Goal: Contribute content: Add original content to the website for others to see

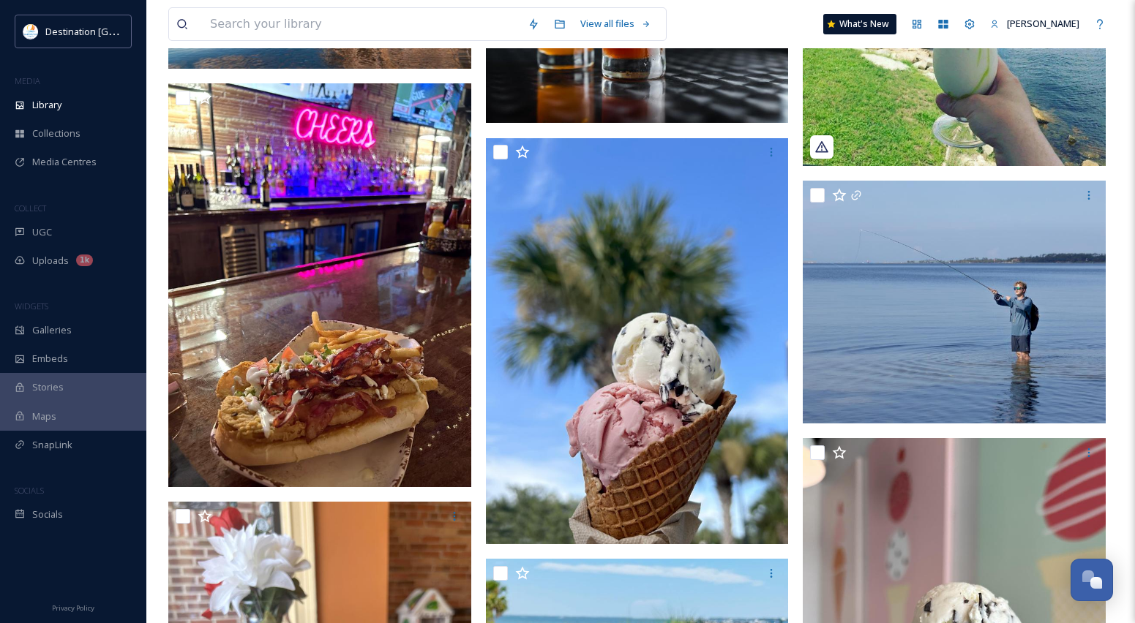
scroll to position [707, 0]
click at [58, 102] on span "Library" at bounding box center [46, 105] width 29 height 14
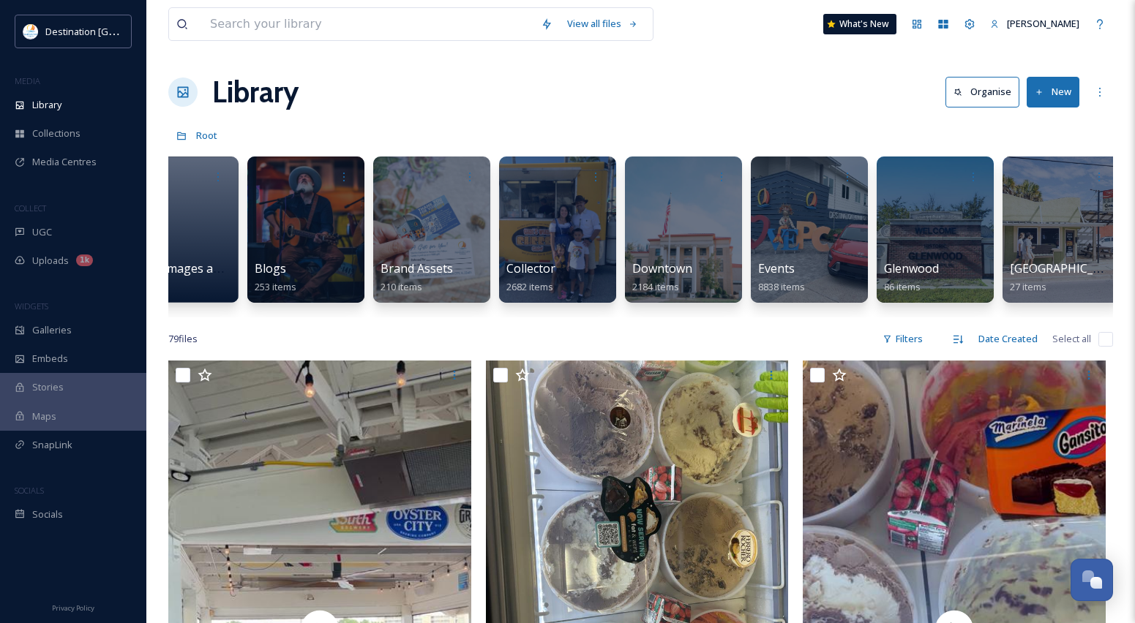
scroll to position [0, 364]
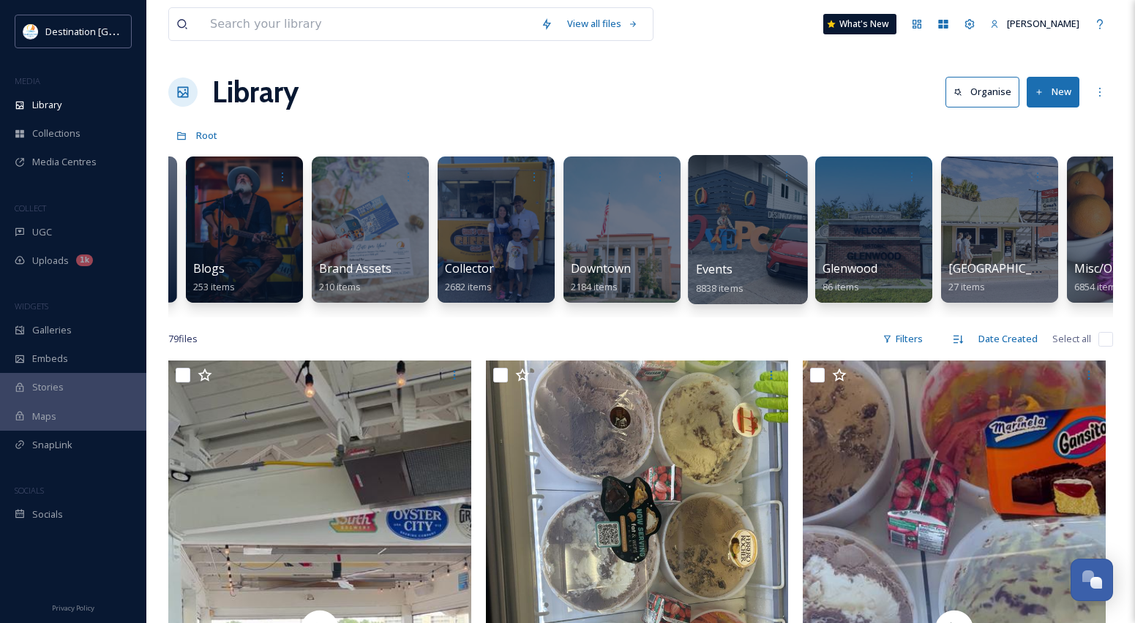
click at [769, 256] on div at bounding box center [747, 229] width 119 height 149
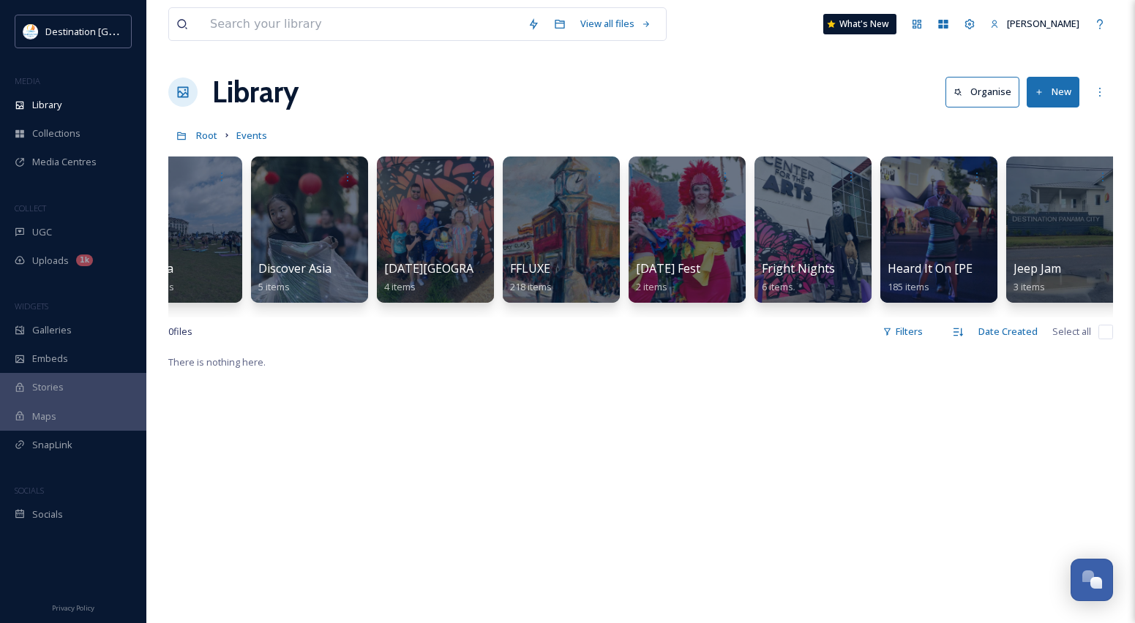
scroll to position [0, 1341]
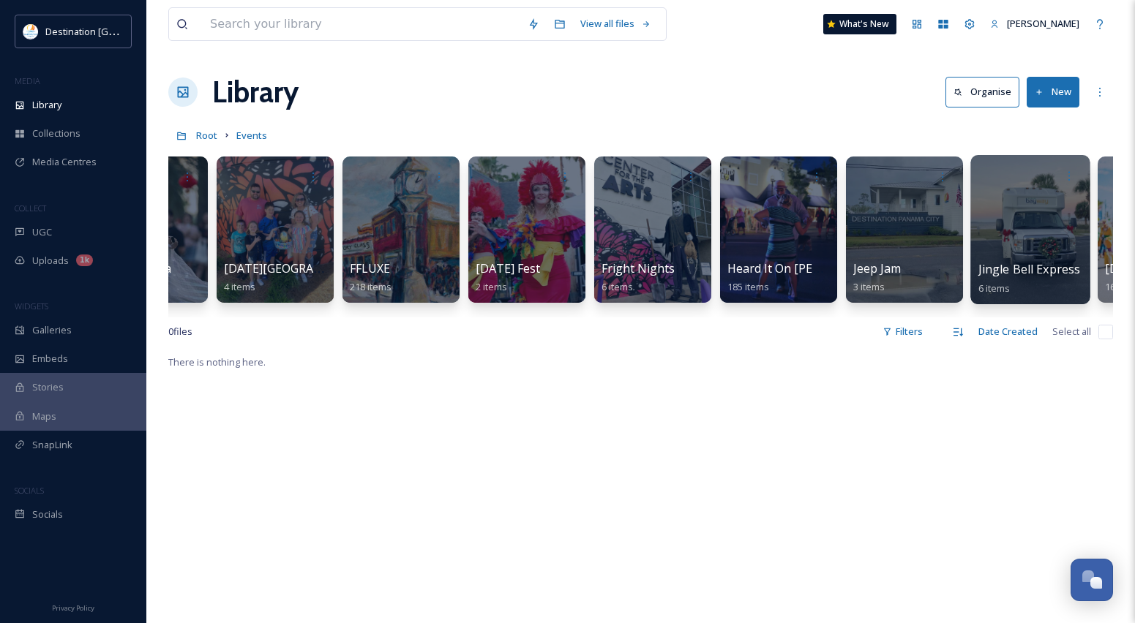
click at [1005, 255] on div at bounding box center [1029, 229] width 119 height 149
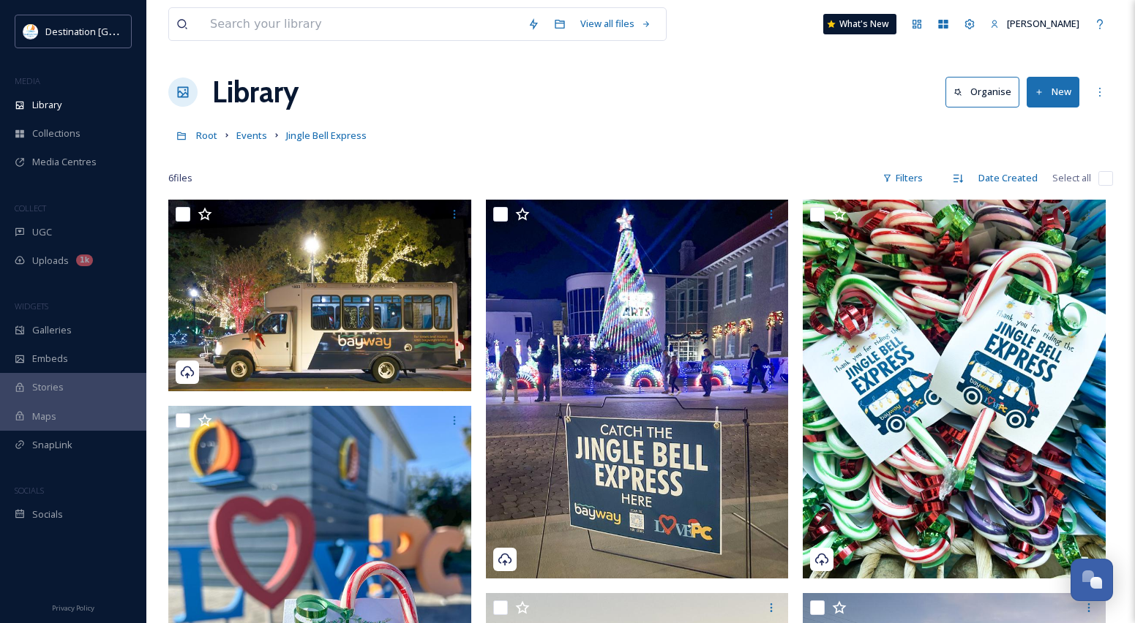
click at [1064, 88] on button "New" at bounding box center [1053, 92] width 53 height 30
click at [1062, 132] on span "File Upload" at bounding box center [1046, 126] width 48 height 14
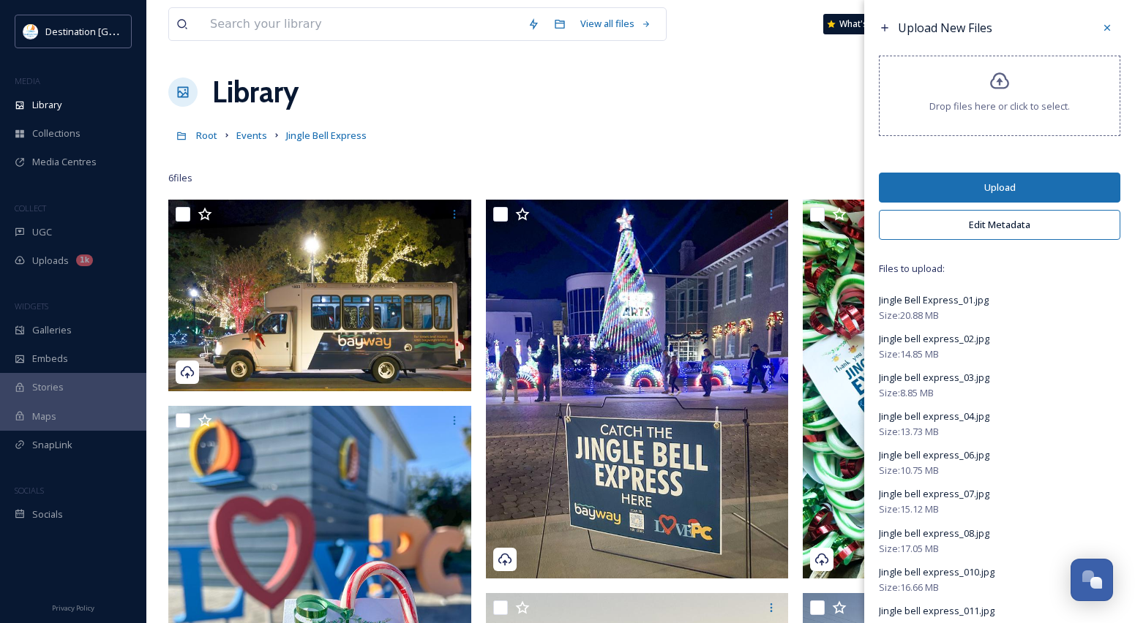
click at [1020, 185] on button "Upload" at bounding box center [999, 188] width 241 height 30
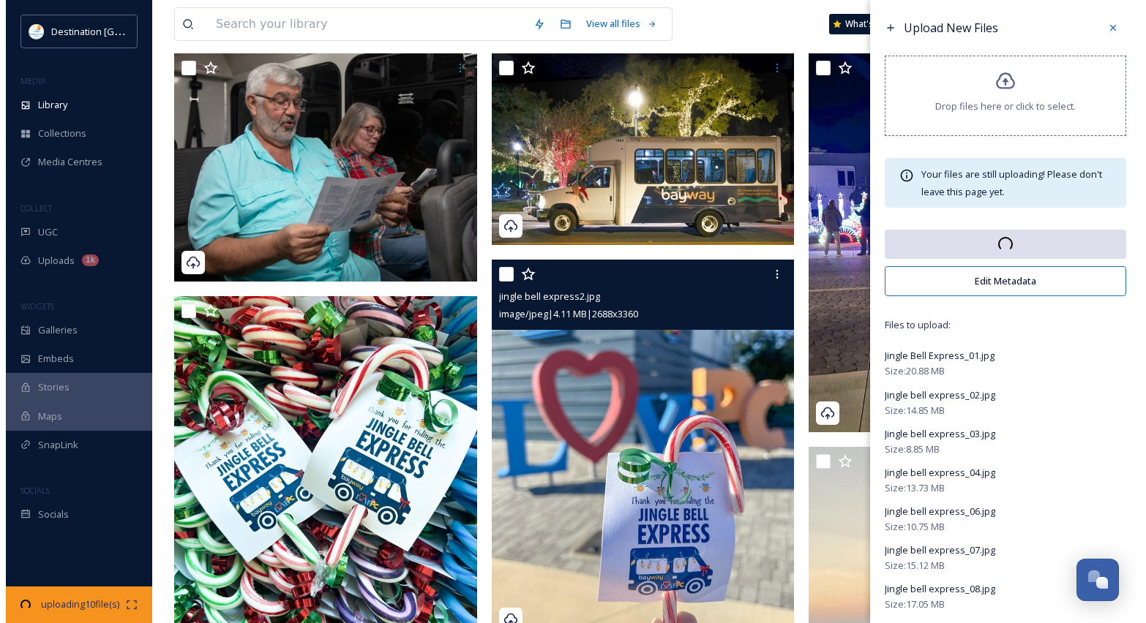
scroll to position [73, 0]
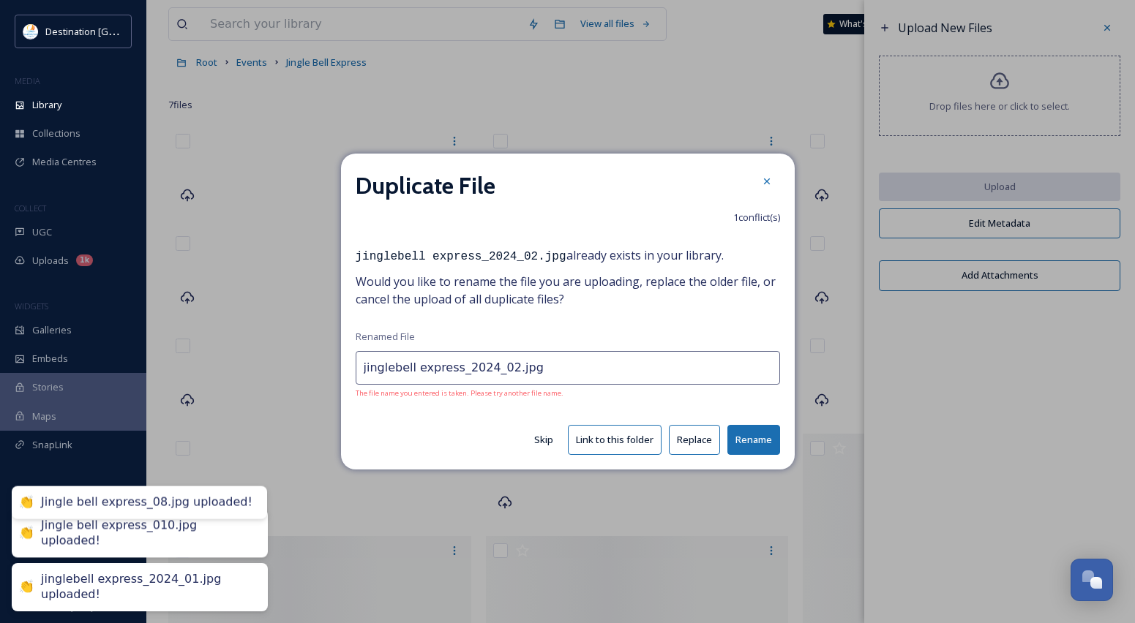
type input "jinglebell express_2024_02.jpg"
